Goal: Information Seeking & Learning: Learn about a topic

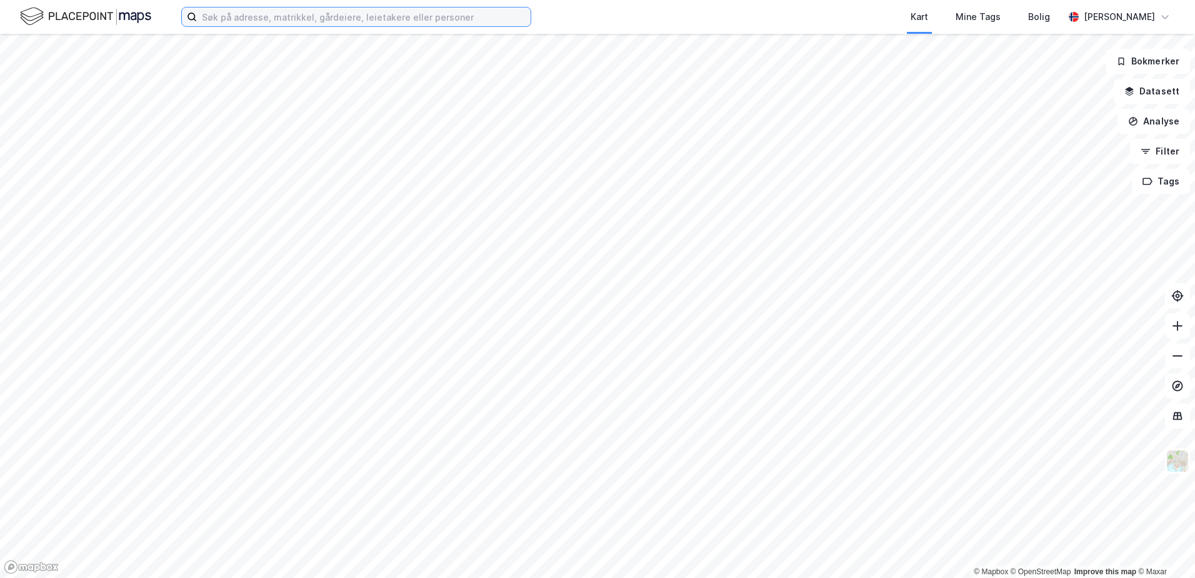
click at [230, 20] on input at bounding box center [364, 17] width 334 height 19
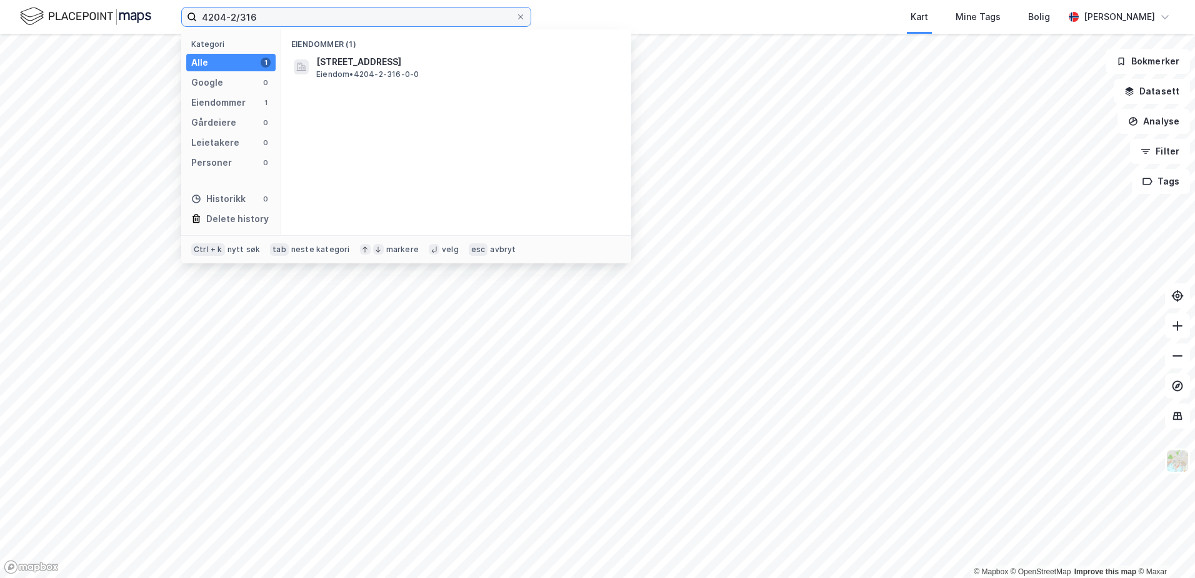
click at [234, 14] on input "4204-2/316" at bounding box center [356, 17] width 319 height 19
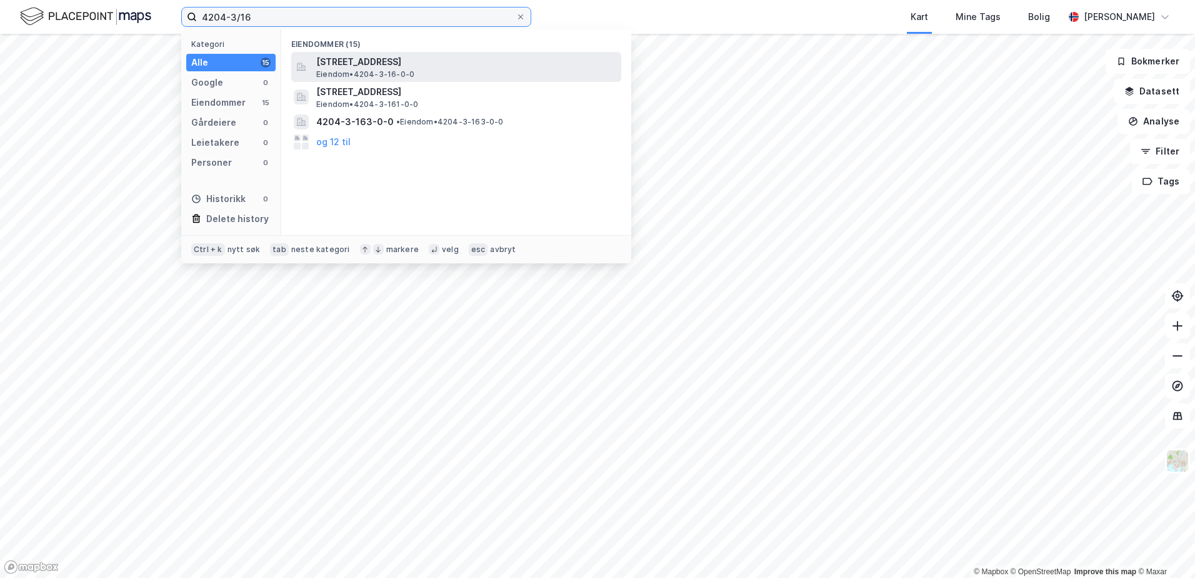
type input "4204-3/16"
click at [403, 67] on span "[STREET_ADDRESS]" at bounding box center [466, 61] width 300 height 15
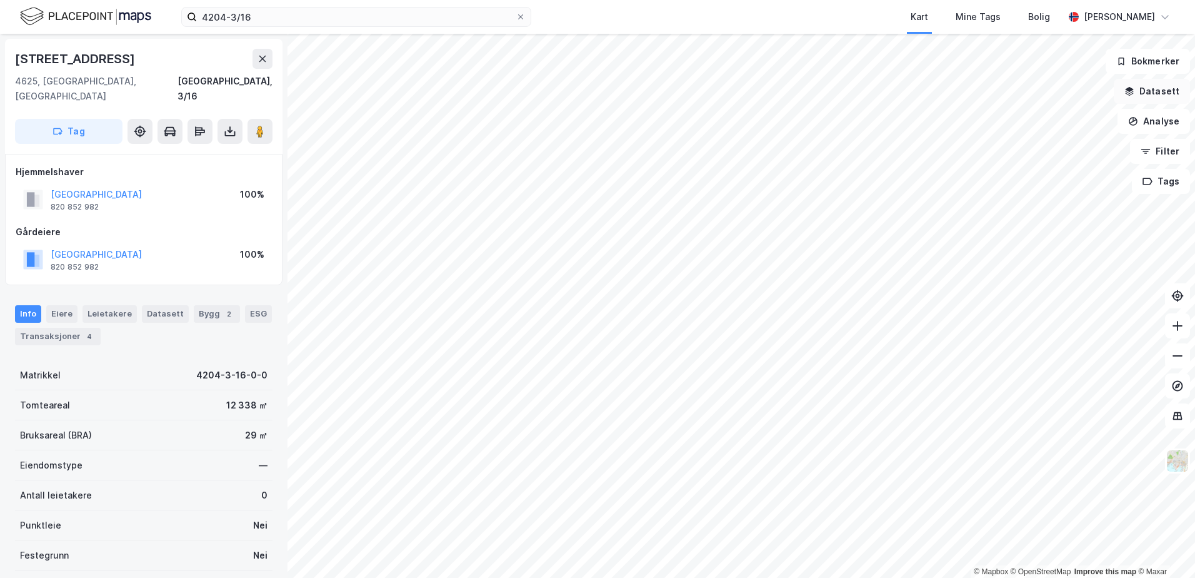
click at [1126, 88] on button "Datasett" at bounding box center [1152, 91] width 76 height 25
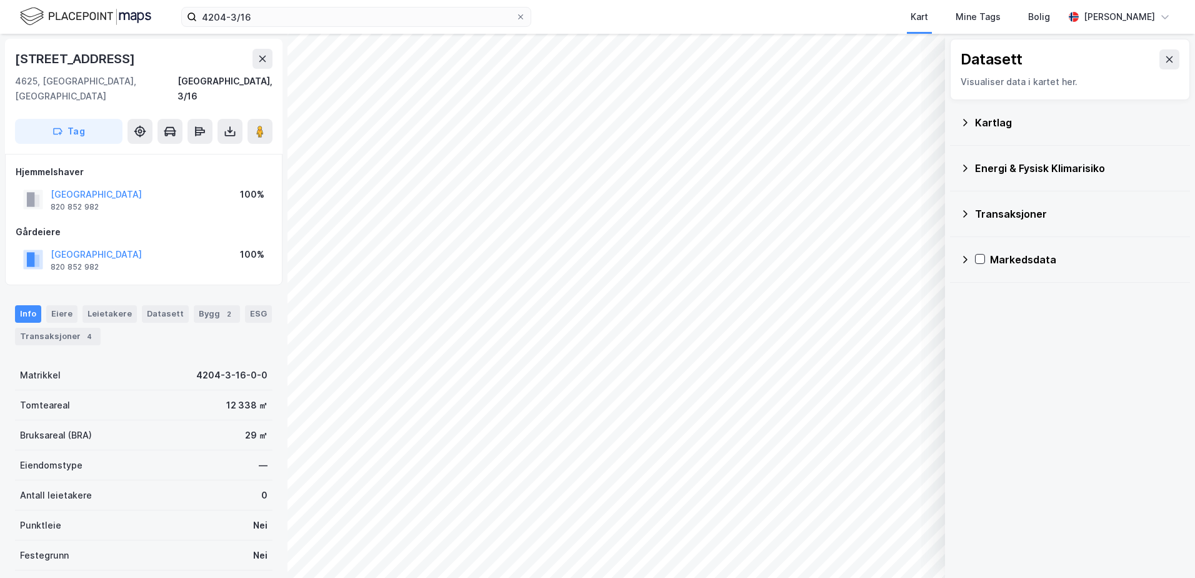
click at [968, 124] on icon at bounding box center [965, 123] width 10 height 10
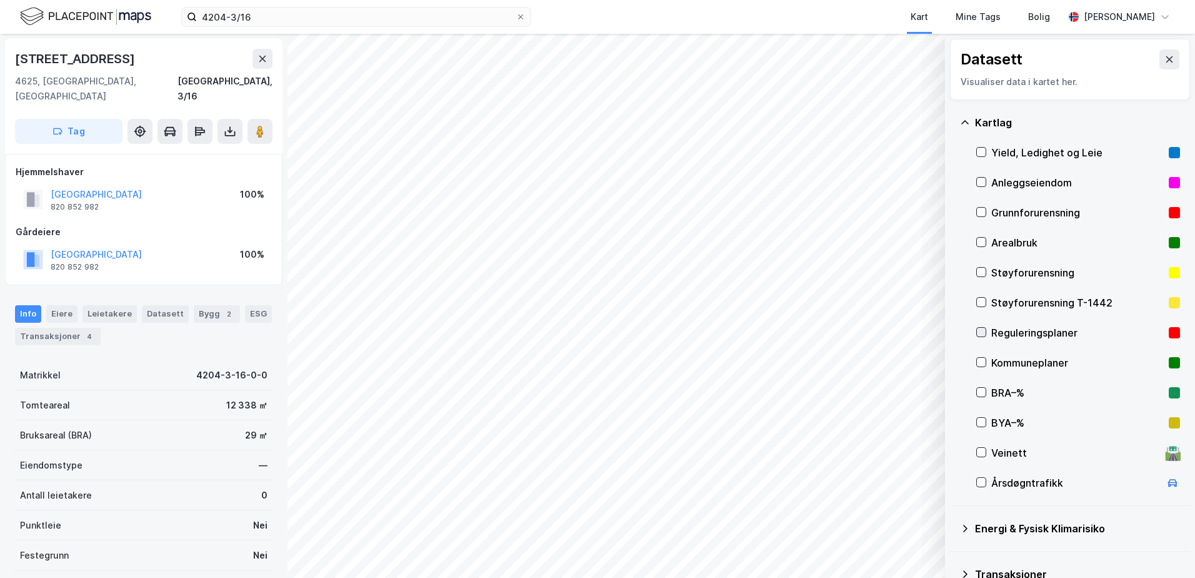
click at [981, 331] on icon at bounding box center [981, 332] width 9 height 9
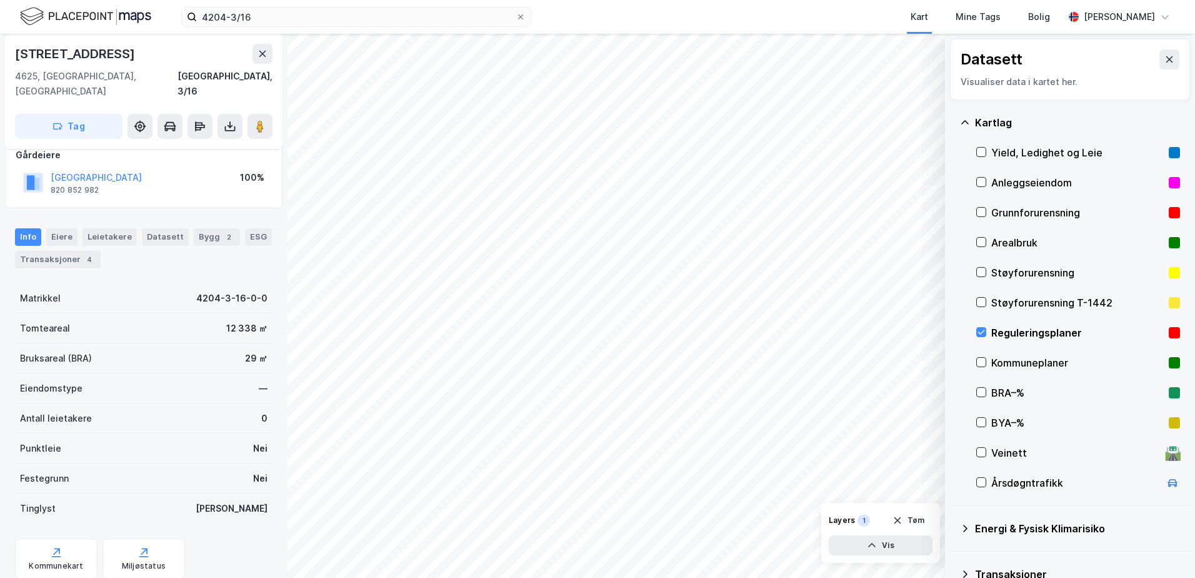
scroll to position [103, 0]
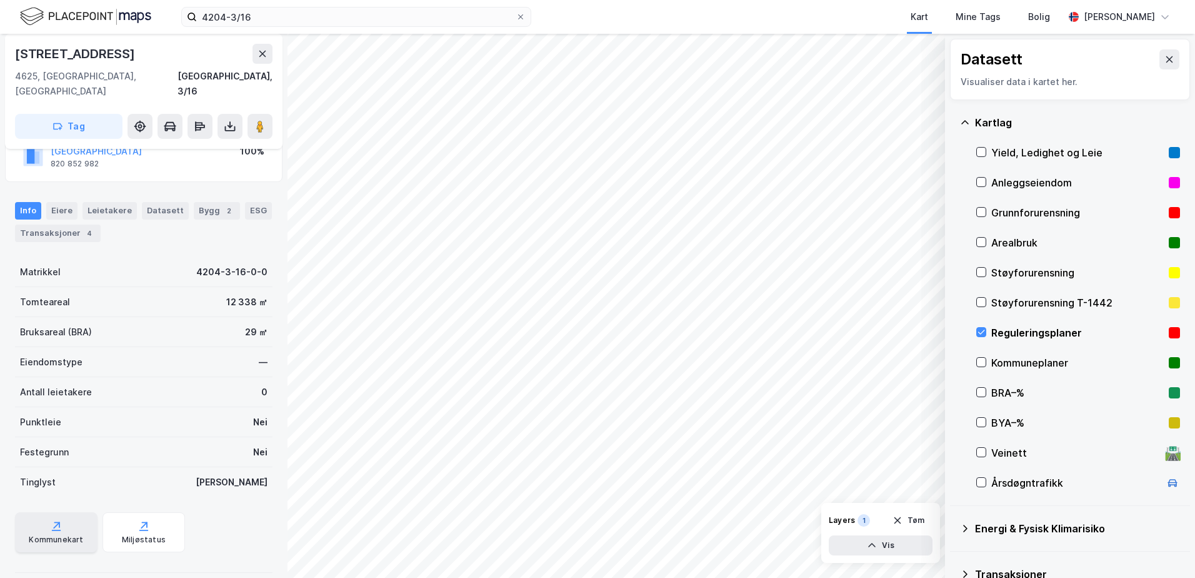
click at [59, 534] on div "Kommunekart" at bounding box center [56, 539] width 54 height 10
